Goal: Transaction & Acquisition: Purchase product/service

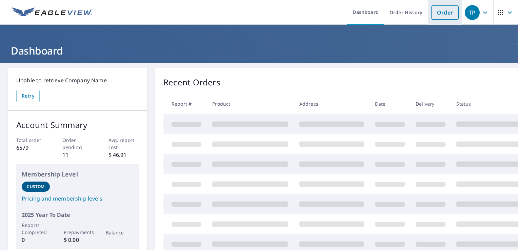
click at [436, 15] on link "Order" at bounding box center [445, 12] width 27 height 14
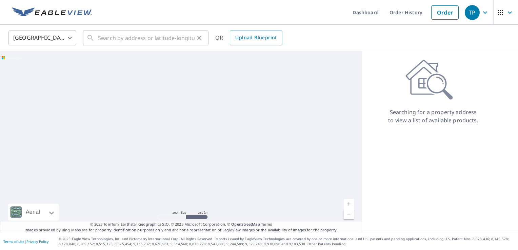
click at [97, 41] on div "​" at bounding box center [146, 38] width 126 height 15
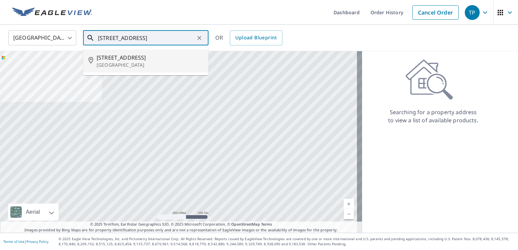
click at [111, 56] on span "[STREET_ADDRESS]" at bounding box center [150, 58] width 107 height 8
type input "[STREET_ADDRESS]"
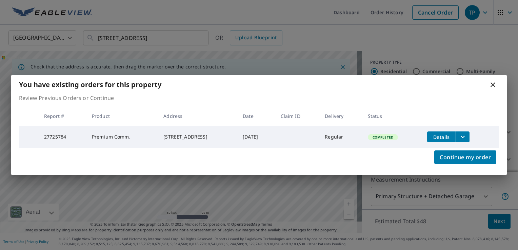
click at [467, 136] on icon "filesDropdownBtn-27725784" at bounding box center [463, 137] width 8 height 8
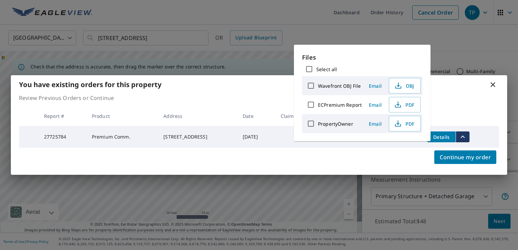
click at [348, 105] on label "ECPremium Report" at bounding box center [340, 105] width 44 height 6
click at [318, 105] on input "ECPremium Report" at bounding box center [311, 105] width 14 height 14
checkbox input "true"
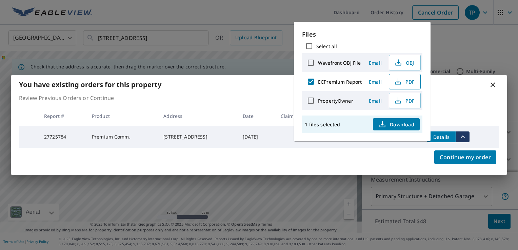
click at [412, 83] on span "PDF" at bounding box center [405, 82] width 22 height 8
click at [333, 144] on td "Regular" at bounding box center [341, 137] width 43 height 22
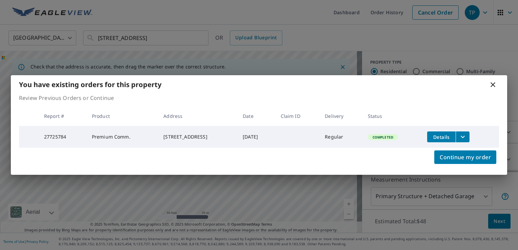
click at [496, 83] on icon at bounding box center [493, 85] width 8 height 8
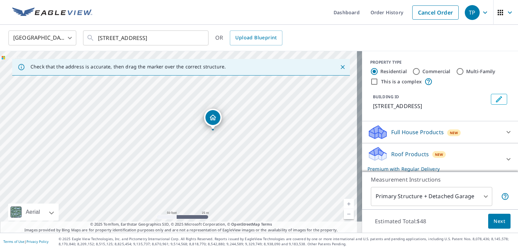
drag, startPoint x: 182, startPoint y: 129, endPoint x: 216, endPoint y: 117, distance: 36.2
click at [409, 155] on p "Roof Products" at bounding box center [410, 154] width 38 height 8
click at [370, 79] on input "This is a complex" at bounding box center [374, 82] width 8 height 8
checkbox input "true"
radio input "false"
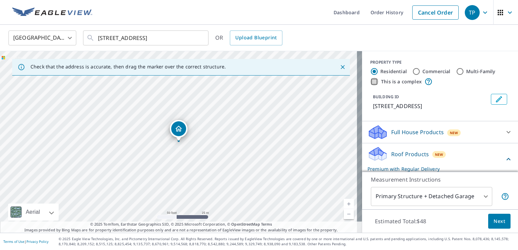
radio input "true"
type input "4"
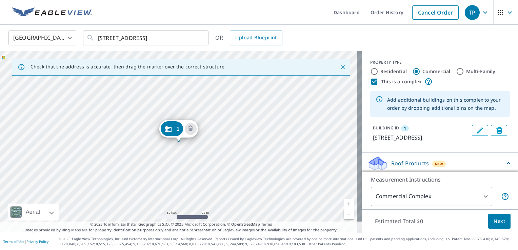
scroll to position [34, 0]
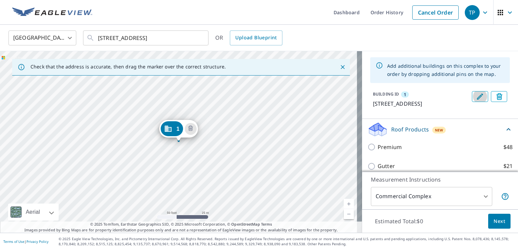
click at [476, 96] on icon "Edit building 1" at bounding box center [480, 97] width 8 height 8
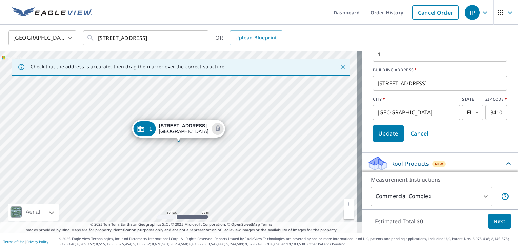
scroll to position [136, 0]
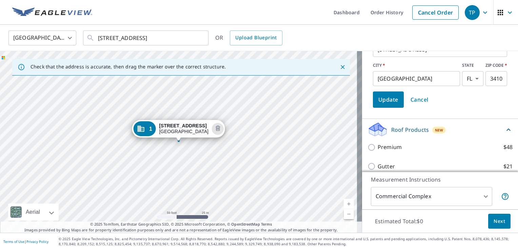
click at [385, 101] on span "Update" at bounding box center [389, 99] width 20 height 9
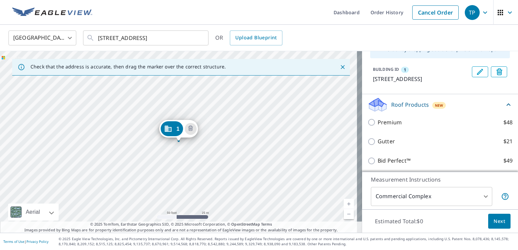
scroll to position [70, 0]
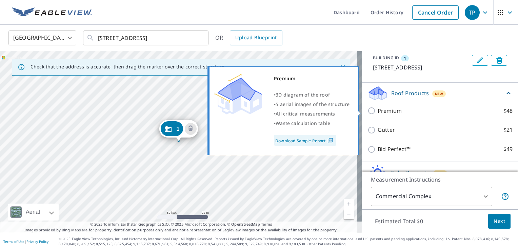
click at [393, 112] on p "Premium" at bounding box center [390, 111] width 24 height 8
click at [378, 112] on input "Premium $48" at bounding box center [373, 111] width 10 height 8
checkbox input "true"
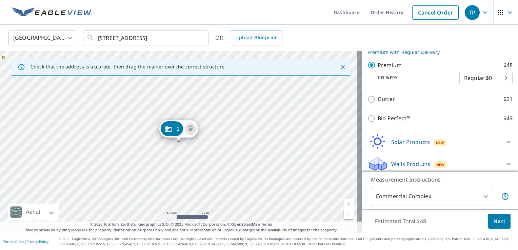
scroll to position [129, 0]
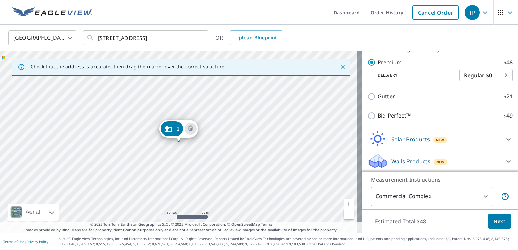
click at [497, 223] on span "Next" at bounding box center [500, 221] width 12 height 8
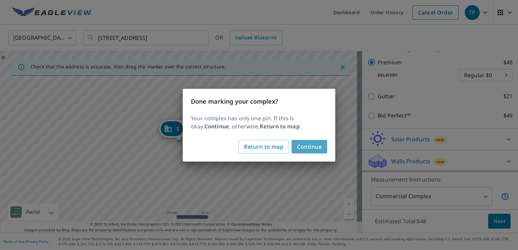
click at [312, 147] on span "Continue" at bounding box center [309, 146] width 25 height 9
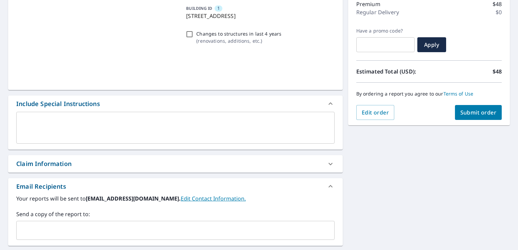
scroll to position [102, 0]
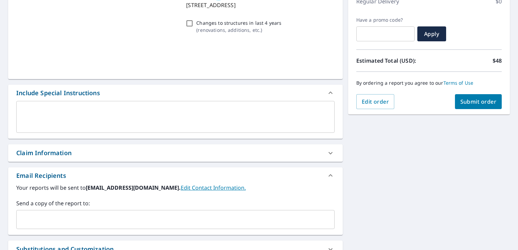
click at [21, 106] on div "x ​" at bounding box center [175, 117] width 319 height 32
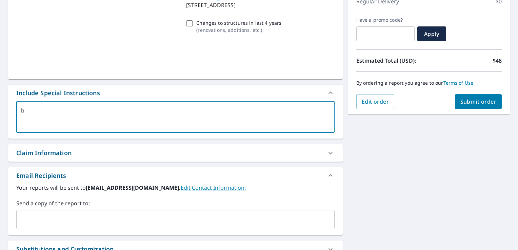
type textarea "b"
type textarea "x"
checkbox input "true"
type textarea "br"
type textarea "x"
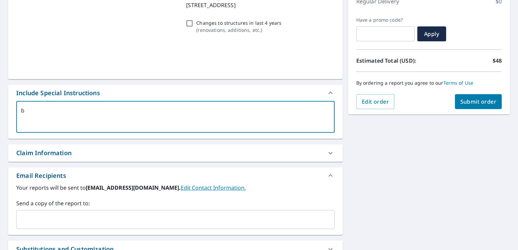
checkbox input "true"
type textarea "bri"
type textarea "x"
checkbox input "true"
type textarea "bria"
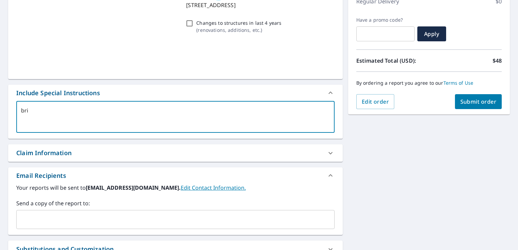
type textarea "x"
checkbox input "true"
type textarea "[PERSON_NAME]"
type textarea "x"
checkbox input "true"
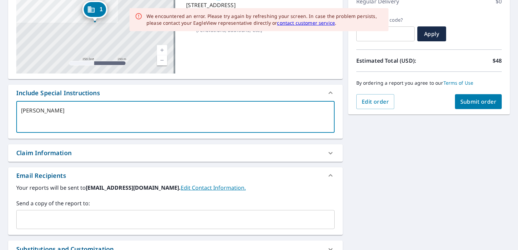
type textarea "briang"
type textarea "x"
checkbox input "true"
type textarea "briang@"
type textarea "x"
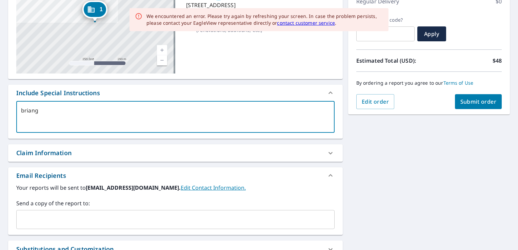
checkbox input "true"
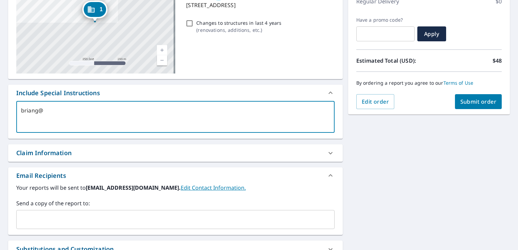
type textarea "briang@c"
type textarea "x"
checkbox input "true"
type textarea "briang@co"
type textarea "x"
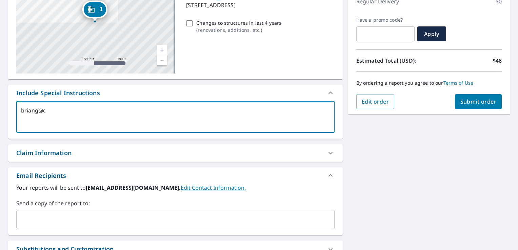
checkbox input "true"
type textarea "briang@col"
type textarea "x"
checkbox input "true"
type textarea "briang@colo"
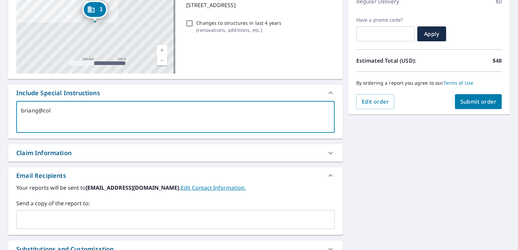
type textarea "x"
checkbox input "true"
type textarea "briang@colon"
type textarea "x"
checkbox input "true"
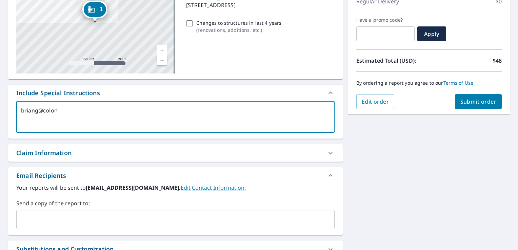
type textarea "briang@coloni"
type textarea "x"
checkbox input "true"
type textarea "briang@colonia"
type textarea "x"
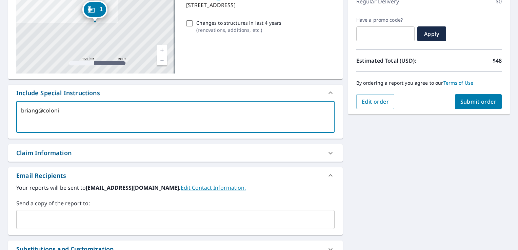
checkbox input "true"
type textarea "briang@colonial"
type textarea "x"
checkbox input "true"
type textarea "briang@colonialr"
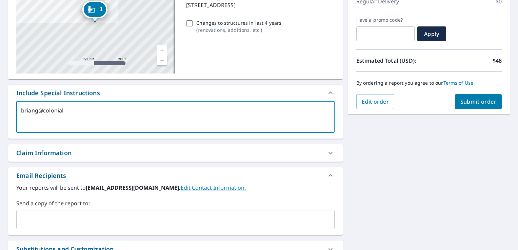
type textarea "x"
checkbox input "true"
type textarea "briang@colonialro"
type textarea "x"
checkbox input "true"
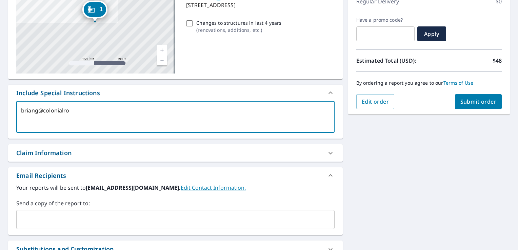
type textarea "briang@colonialroo"
type textarea "x"
checkbox input "true"
type textarea "briang@colonialroof"
type textarea "x"
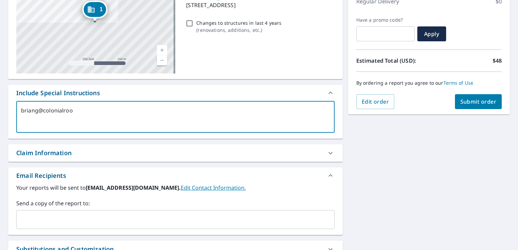
checkbox input "true"
type textarea "briang@colonialroofi"
type textarea "x"
checkbox input "true"
type textarea "briang@colonialroofin"
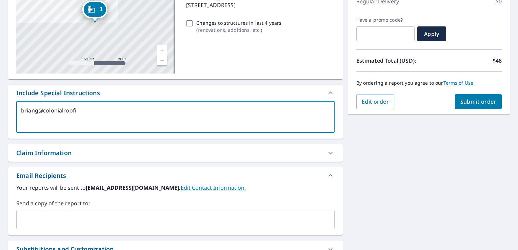
type textarea "x"
checkbox input "true"
type textarea "briang@colonialroofing"
type textarea "x"
checkbox input "true"
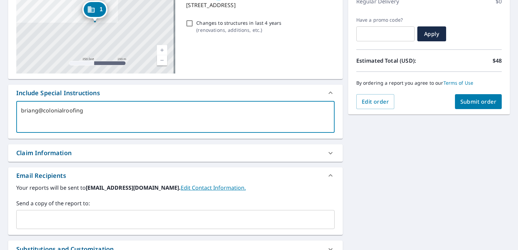
type textarea "briang@colonialroofing."
type textarea "x"
checkbox input "true"
type textarea "briang@colonialroofing.c"
type textarea "x"
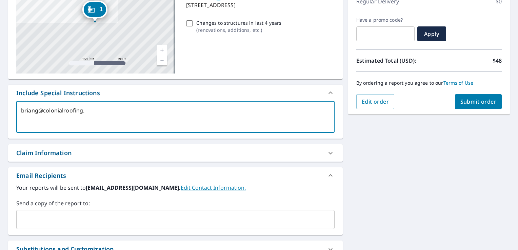
checkbox input "true"
type textarea "[EMAIL_ADDRESS][DOMAIN_NAME]"
type textarea "x"
checkbox input "true"
type textarea "[EMAIL_ADDRESS][DOMAIN_NAME]"
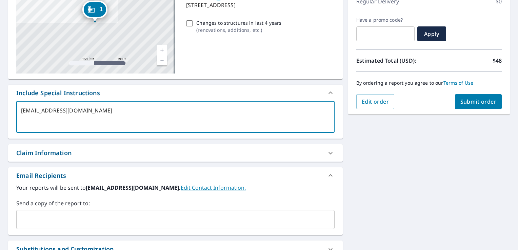
type textarea "x"
checkbox input "true"
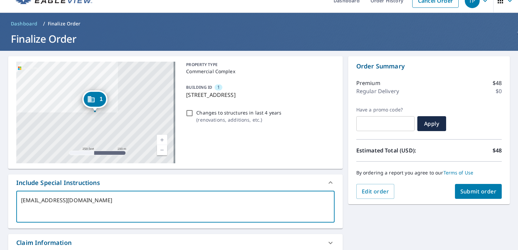
scroll to position [0, 0]
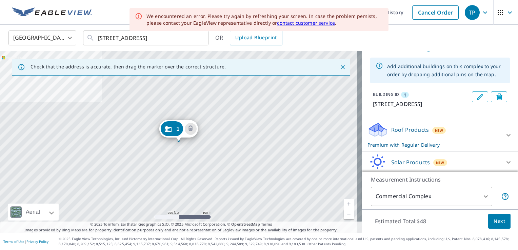
scroll to position [23, 0]
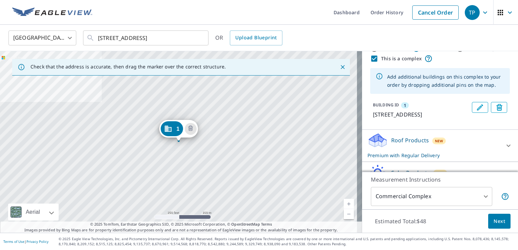
click at [397, 142] on p "Roof Products" at bounding box center [410, 140] width 38 height 8
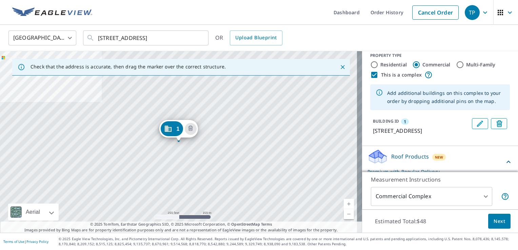
scroll to position [0, 0]
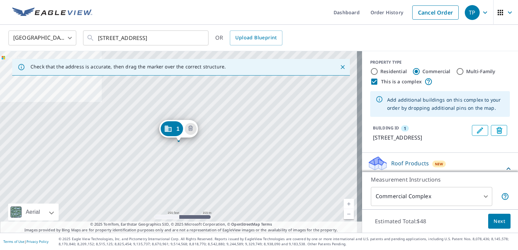
click at [477, 130] on icon "Edit building 1" at bounding box center [480, 131] width 6 height 6
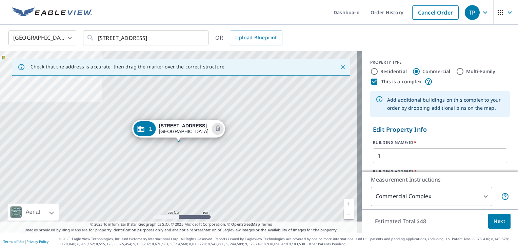
click at [169, 144] on div "1 [STREET_ADDRESS]" at bounding box center [181, 142] width 362 height 182
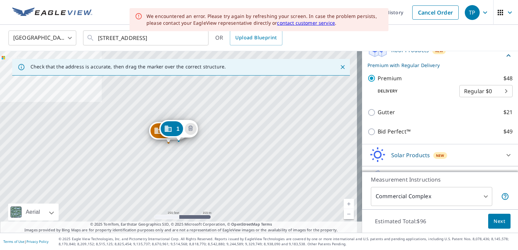
scroll to position [152, 0]
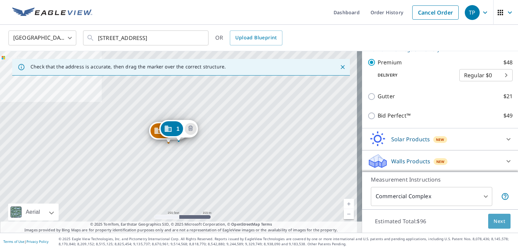
click at [495, 226] on button "Next" at bounding box center [500, 221] width 22 height 15
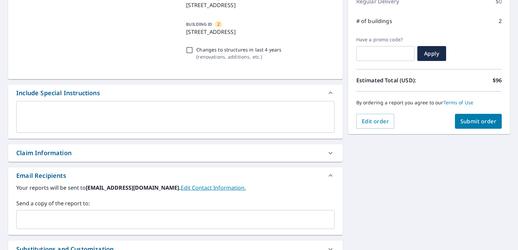
scroll to position [136, 0]
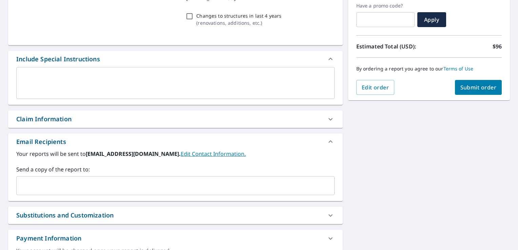
click at [23, 180] on input "text" at bounding box center [170, 185] width 302 height 13
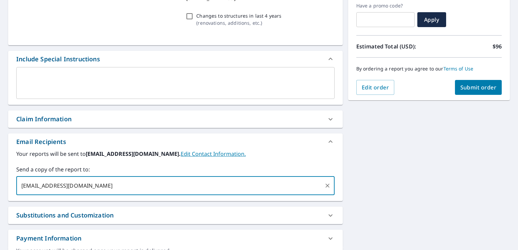
type input "[EMAIL_ADDRESS][DOMAIN_NAME]"
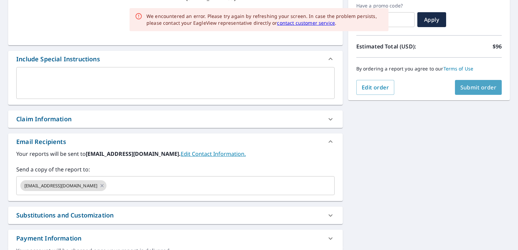
click at [481, 86] on span "Submit order" at bounding box center [479, 87] width 36 height 7
checkbox input "true"
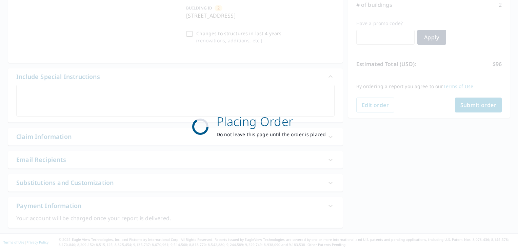
scroll to position [118, 0]
